Goal: Task Accomplishment & Management: Use online tool/utility

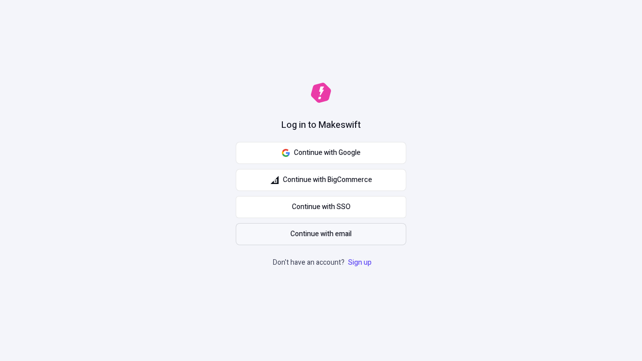
click at [321, 234] on span "Continue with email" at bounding box center [320, 234] width 61 height 11
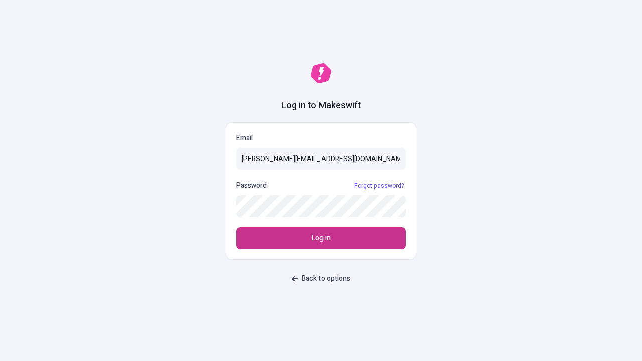
click at [321, 238] on span "Log in" at bounding box center [321, 238] width 19 height 11
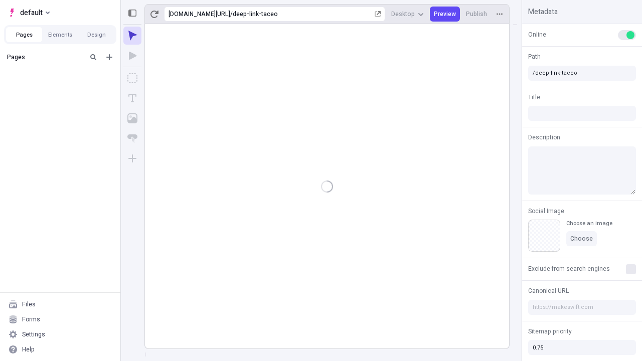
type input "/deep-link-taceo"
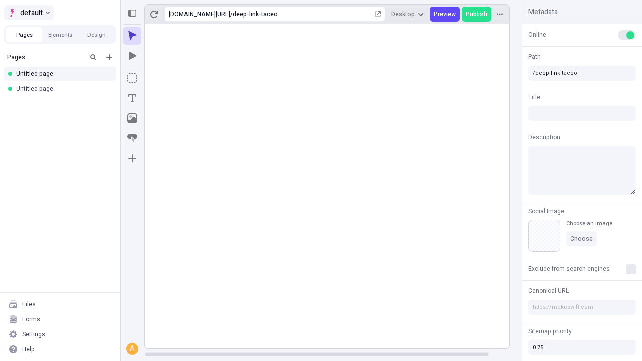
click at [28, 13] on span "default" at bounding box center [31, 13] width 23 height 12
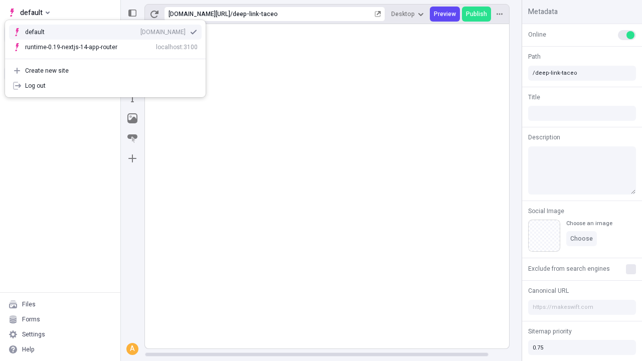
click at [140, 30] on div "[DOMAIN_NAME]" at bounding box center [162, 32] width 45 height 8
click at [109, 57] on icon "Add new" at bounding box center [109, 57] width 6 height 6
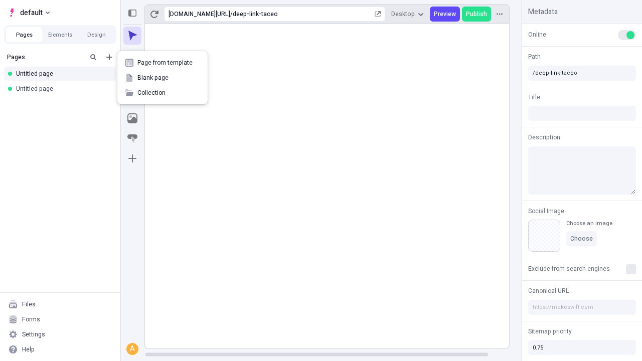
click at [162, 78] on span "Blank page" at bounding box center [168, 78] width 62 height 8
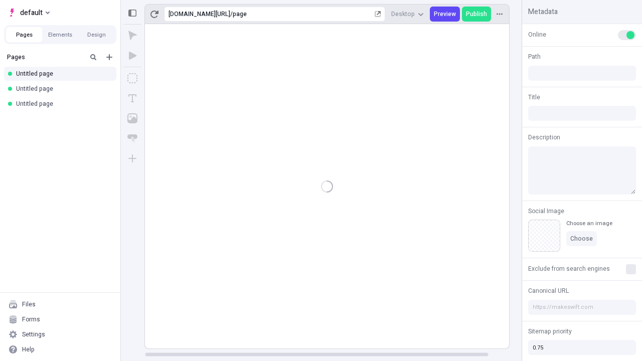
type input "/page"
